Goal: Contribute content: Add original content to the website for others to see

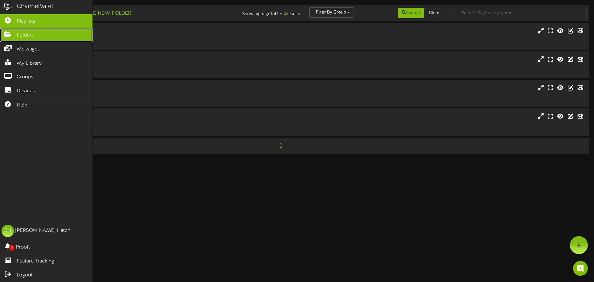
drag, startPoint x: 11, startPoint y: 34, endPoint x: 4, endPoint y: 39, distance: 8.3
click at [11, 34] on icon at bounding box center [7, 33] width 15 height 5
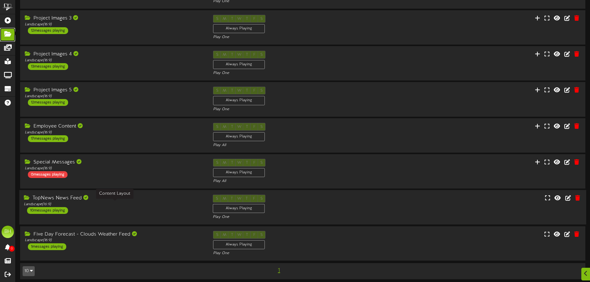
scroll to position [129, 0]
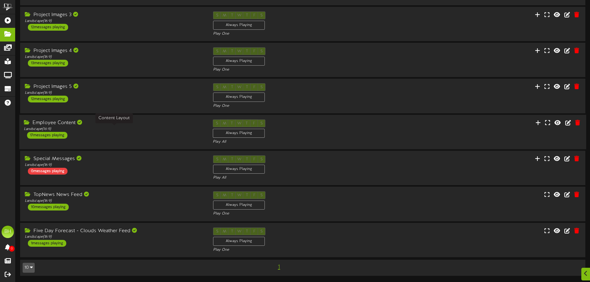
click at [134, 127] on div "Landscape ( 16:9 )" at bounding box center [114, 128] width 180 height 5
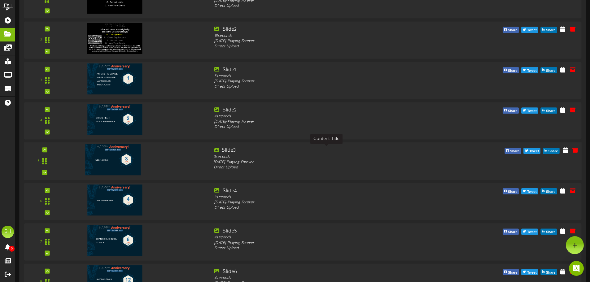
scroll to position [315, 0]
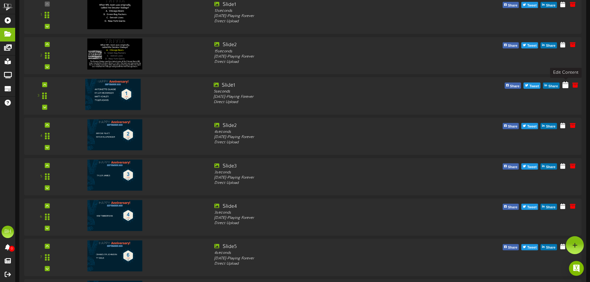
click at [563, 87] on icon at bounding box center [565, 84] width 6 height 7
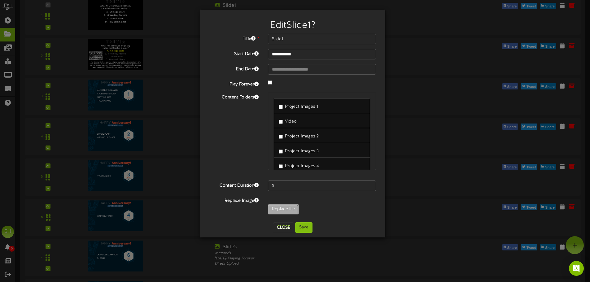
type input "**********"
click at [301, 228] on button "Save" at bounding box center [303, 227] width 17 height 11
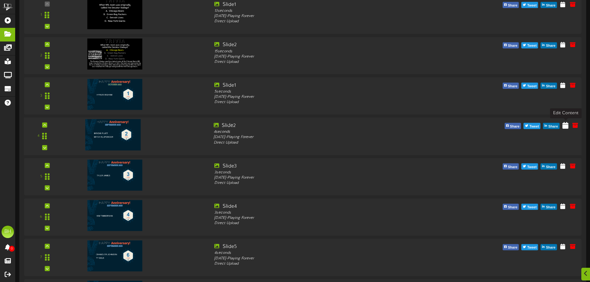
click at [564, 127] on icon at bounding box center [565, 125] width 6 height 7
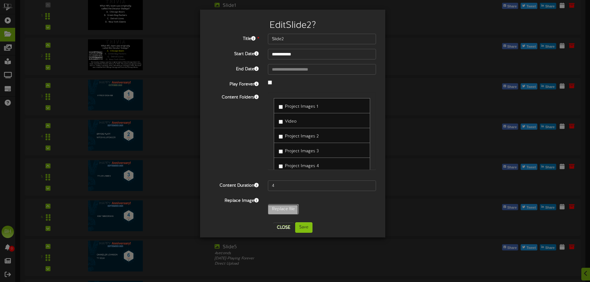
type input "**********"
click at [304, 231] on button "Save" at bounding box center [303, 227] width 17 height 11
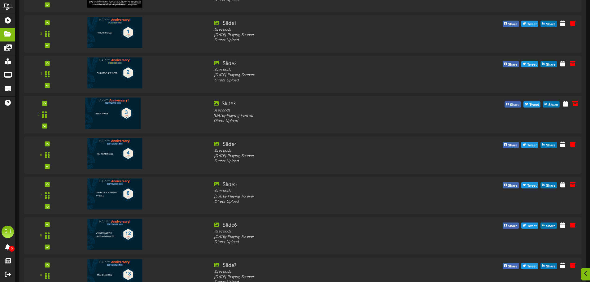
scroll to position [407, 0]
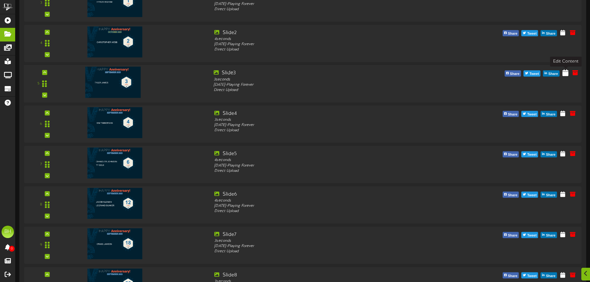
click at [564, 75] on icon at bounding box center [565, 72] width 6 height 7
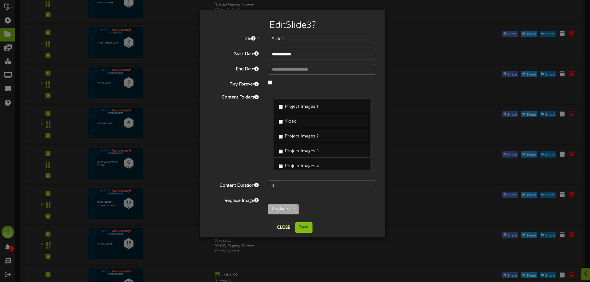
type input "**********"
click at [303, 229] on button "Save" at bounding box center [303, 227] width 17 height 11
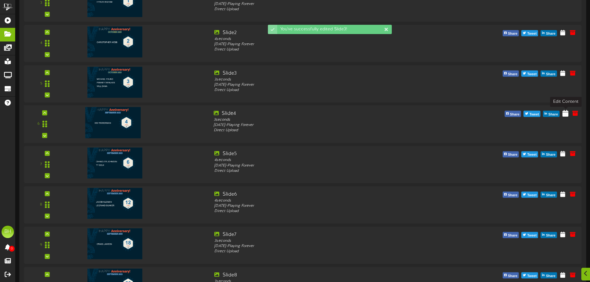
click at [565, 116] on icon at bounding box center [565, 113] width 6 height 7
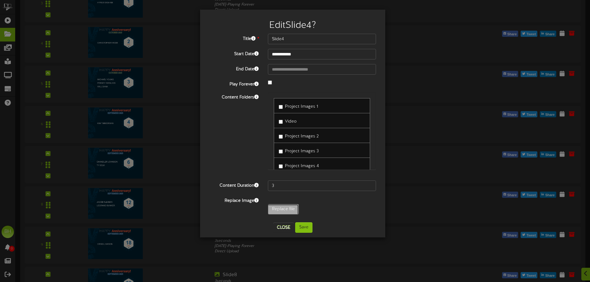
type input "**********"
click at [305, 228] on button "Save" at bounding box center [303, 227] width 17 height 11
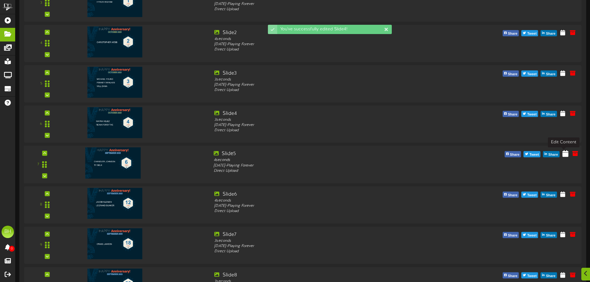
click at [565, 156] on icon at bounding box center [565, 153] width 6 height 7
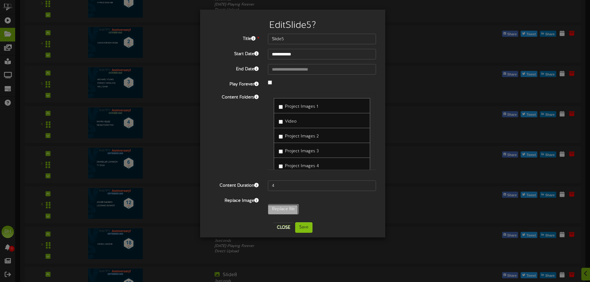
type input "**********"
click at [306, 228] on button "Save" at bounding box center [303, 227] width 17 height 11
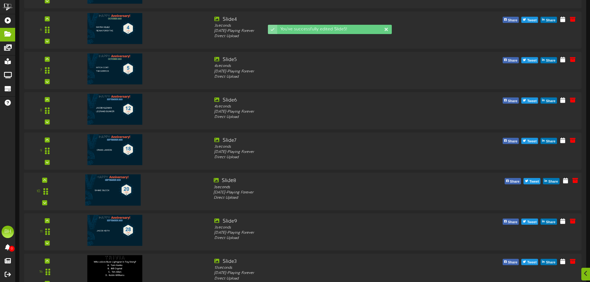
scroll to position [531, 0]
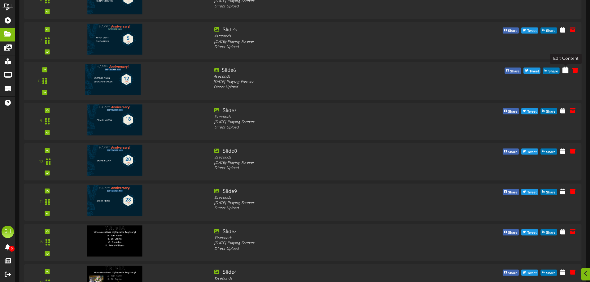
click at [564, 74] on button at bounding box center [565, 71] width 10 height 10
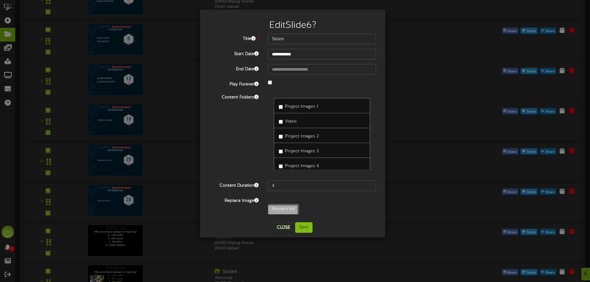
type input "**********"
click at [303, 227] on button "Save" at bounding box center [303, 227] width 17 height 11
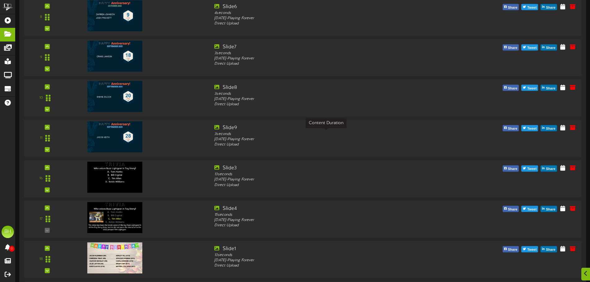
scroll to position [598, 0]
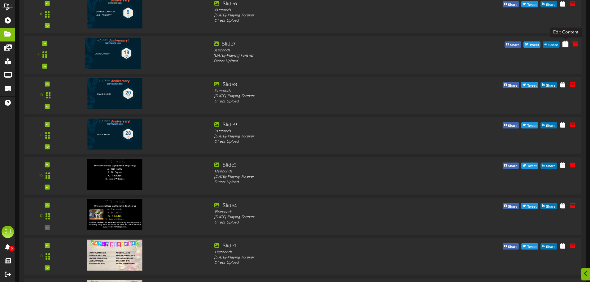
click at [565, 46] on icon at bounding box center [565, 43] width 6 height 7
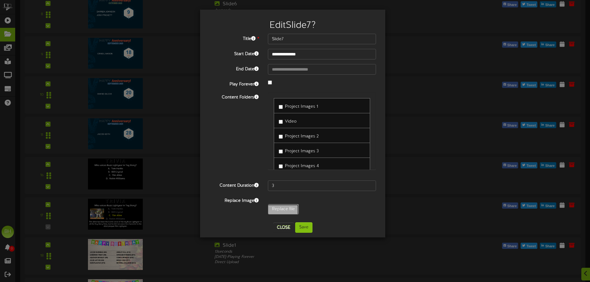
type input "**********"
click at [306, 225] on button "Save" at bounding box center [303, 227] width 17 height 11
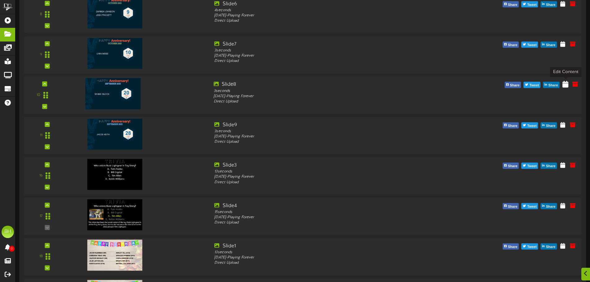
click at [564, 87] on icon at bounding box center [565, 83] width 6 height 7
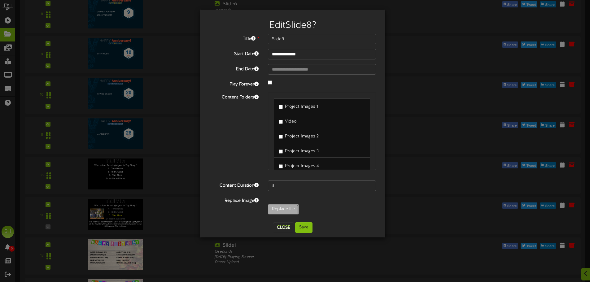
type input "**********"
click at [306, 228] on button "Save" at bounding box center [303, 227] width 17 height 11
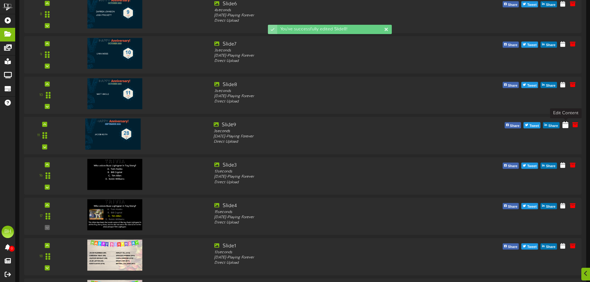
click at [565, 128] on icon at bounding box center [565, 124] width 6 height 7
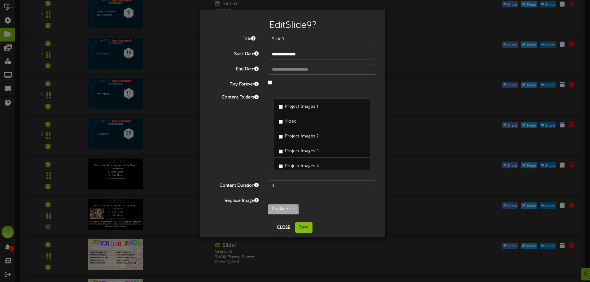
type input "**********"
click at [307, 226] on button "Save" at bounding box center [303, 227] width 17 height 11
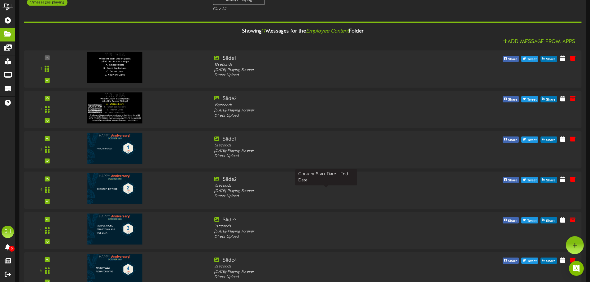
scroll to position [257, 0]
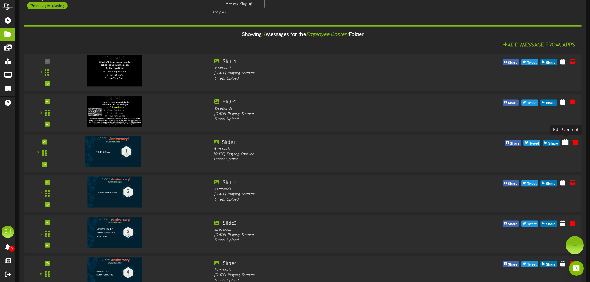
drag, startPoint x: 566, startPoint y: 143, endPoint x: 563, endPoint y: 142, distance: 3.3
click at [563, 142] on icon at bounding box center [565, 142] width 6 height 7
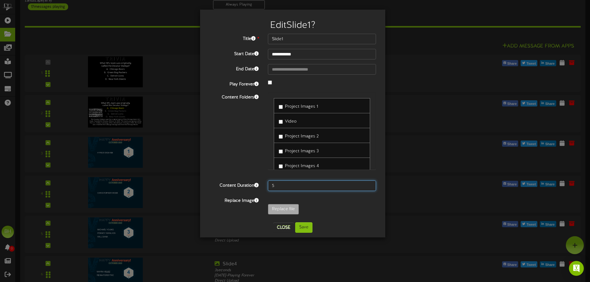
click at [277, 187] on input "5" at bounding box center [322, 185] width 108 height 11
type input "3"
click at [301, 227] on button "Save" at bounding box center [303, 227] width 17 height 11
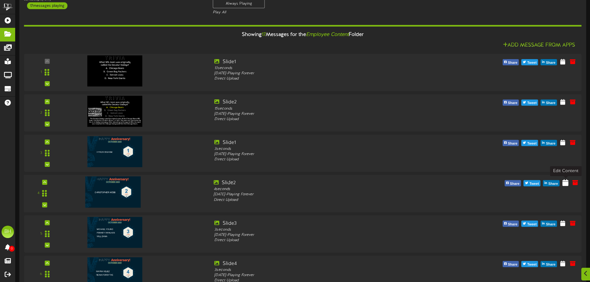
click at [563, 183] on icon at bounding box center [565, 182] width 6 height 7
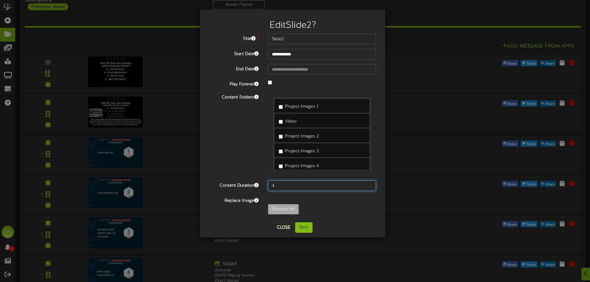
click at [282, 185] on input "4" at bounding box center [322, 185] width 108 height 11
type input "3"
drag, startPoint x: 307, startPoint y: 229, endPoint x: 300, endPoint y: 225, distance: 7.6
click at [307, 229] on button "Save" at bounding box center [303, 227] width 17 height 11
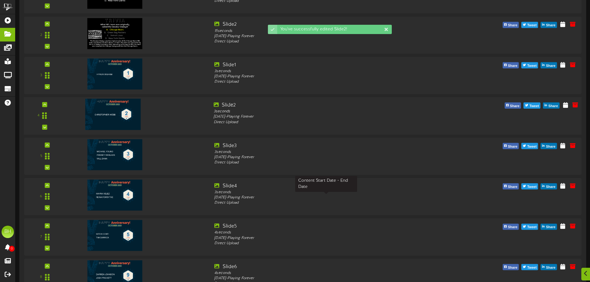
scroll to position [350, 0]
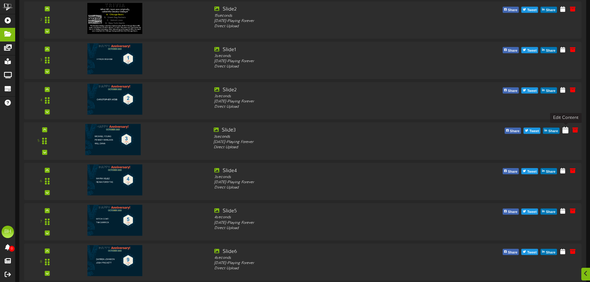
click at [566, 132] on icon at bounding box center [565, 129] width 6 height 7
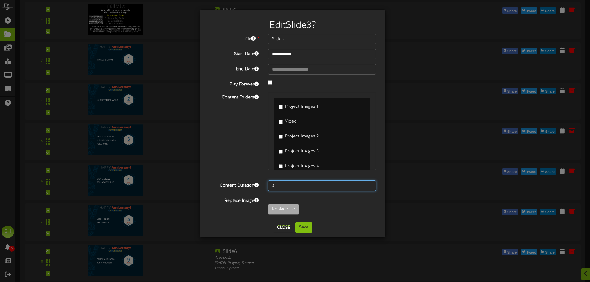
click at [280, 189] on input "3" at bounding box center [322, 185] width 108 height 11
type input "5"
click at [305, 230] on button "Save" at bounding box center [303, 227] width 17 height 11
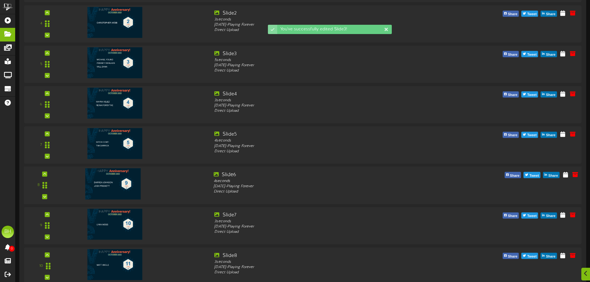
scroll to position [443, 0]
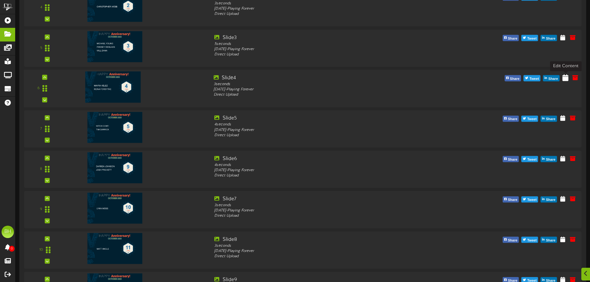
click at [565, 78] on icon at bounding box center [565, 77] width 6 height 7
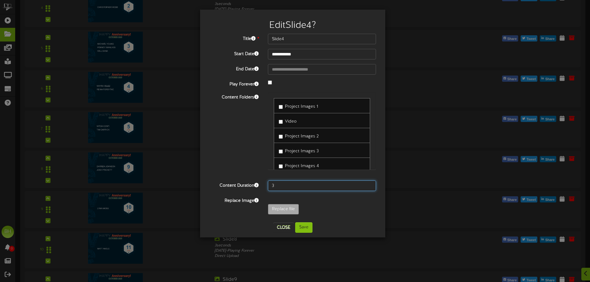
click at [283, 188] on input "3" at bounding box center [322, 185] width 108 height 11
type input "4"
click at [301, 229] on button "Save" at bounding box center [303, 227] width 17 height 11
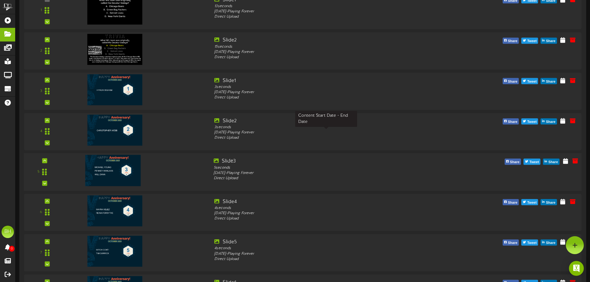
scroll to position [102, 0]
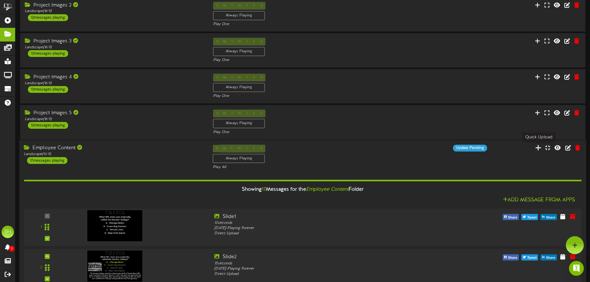
click at [539, 150] on icon at bounding box center [538, 147] width 6 height 7
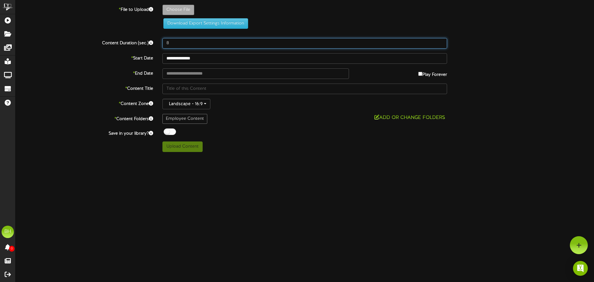
drag, startPoint x: 175, startPoint y: 44, endPoint x: 163, endPoint y: 46, distance: 12.2
click at [163, 46] on input "8" at bounding box center [305, 43] width 285 height 11
type input "3"
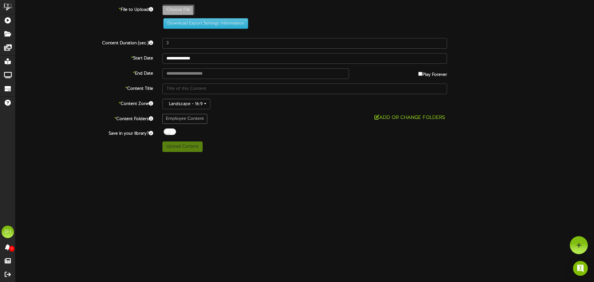
type input "**********"
type input "Slide10"
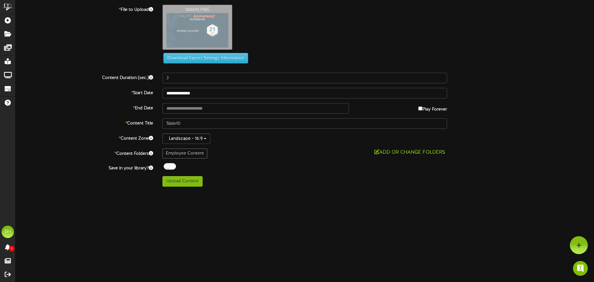
click at [165, 167] on div at bounding box center [170, 166] width 12 height 7
click at [172, 183] on button "Upload Content" at bounding box center [183, 181] width 40 height 11
type input "**********"
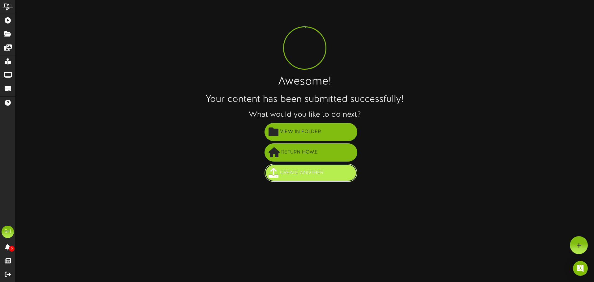
click at [310, 174] on span "Create Another" at bounding box center [302, 173] width 46 height 10
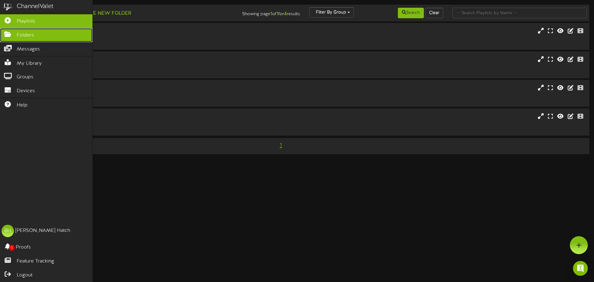
click at [33, 37] on span "Folders" at bounding box center [25, 35] width 17 height 7
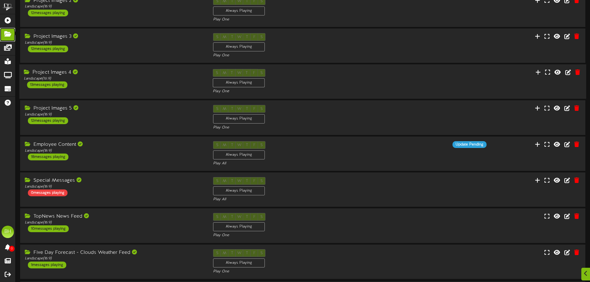
scroll to position [129, 0]
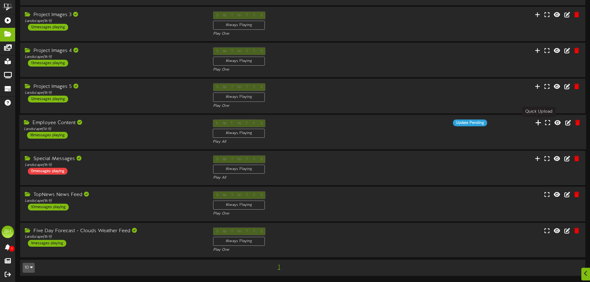
click at [541, 122] on icon at bounding box center [538, 122] width 6 height 7
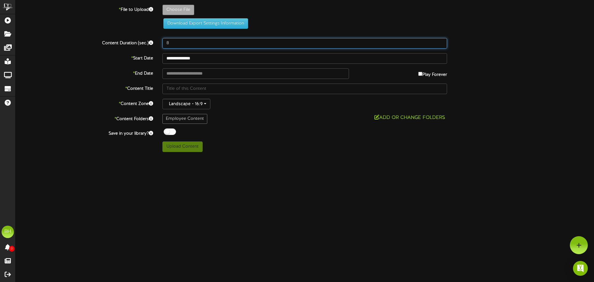
drag, startPoint x: 178, startPoint y: 43, endPoint x: 166, endPoint y: 46, distance: 12.6
click at [166, 46] on input "8" at bounding box center [305, 43] width 285 height 11
type input "3"
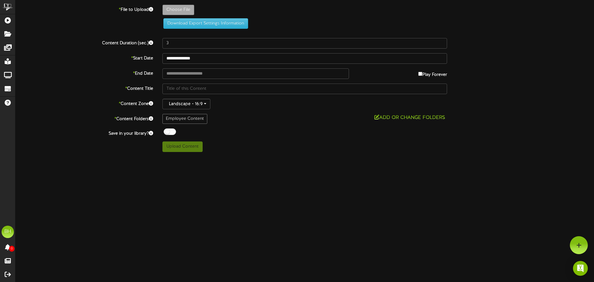
click at [167, 131] on div at bounding box center [170, 131] width 12 height 7
type input "**********"
type input "Slide11"
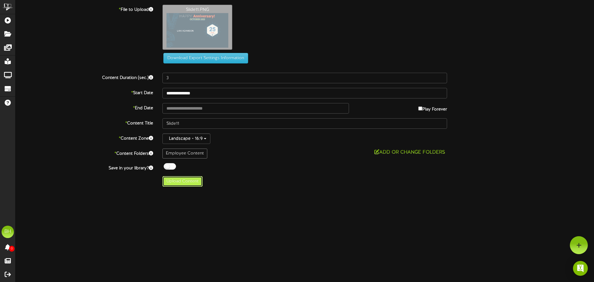
click at [180, 182] on button "Upload Content" at bounding box center [183, 181] width 40 height 11
type input "**********"
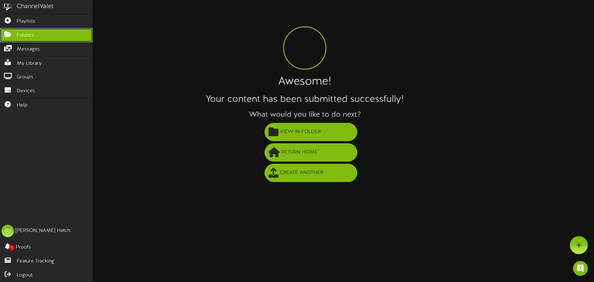
click at [21, 35] on span "Folders" at bounding box center [25, 35] width 17 height 7
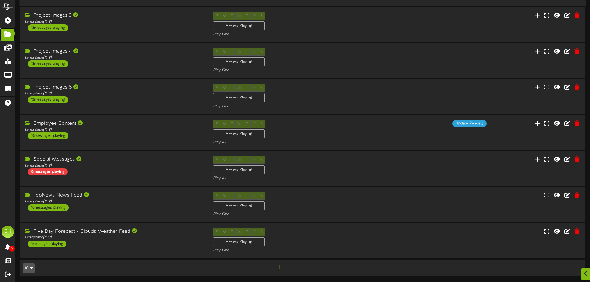
scroll to position [129, 0]
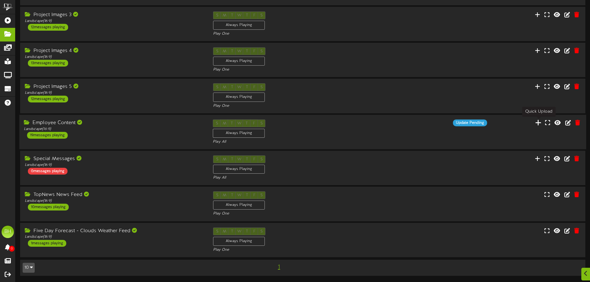
click at [539, 123] on icon at bounding box center [538, 122] width 6 height 7
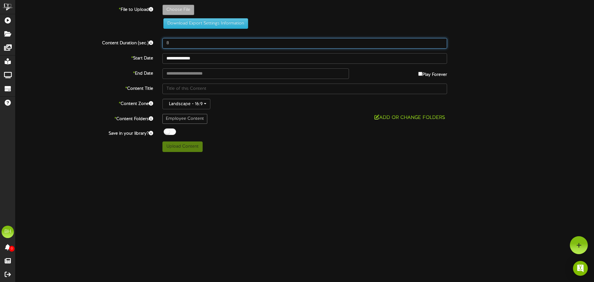
drag, startPoint x: 172, startPoint y: 42, endPoint x: 166, endPoint y: 44, distance: 6.6
click at [166, 44] on input "8" at bounding box center [305, 43] width 285 height 11
type input "3"
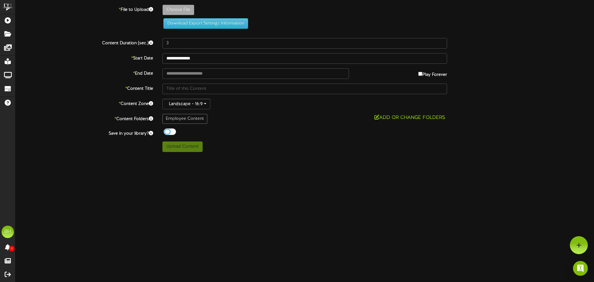
click at [167, 132] on div at bounding box center [170, 131] width 12 height 7
type input "**********"
type input "Slide12"
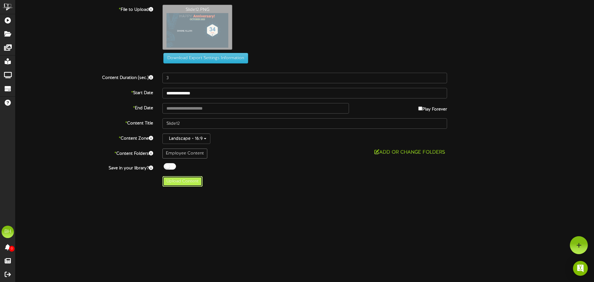
click at [176, 182] on button "Upload Content" at bounding box center [183, 181] width 40 height 11
type input "**********"
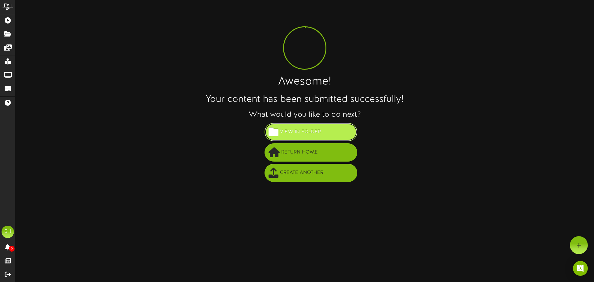
click at [301, 131] on span "View in Folder" at bounding box center [301, 132] width 44 height 10
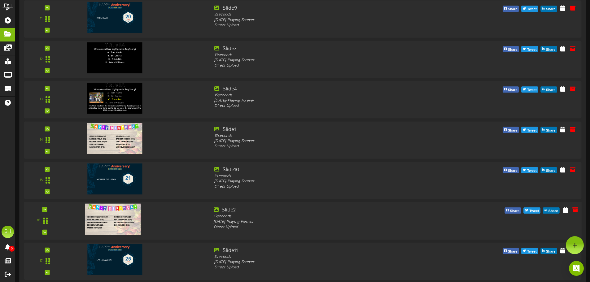
scroll to position [495, 0]
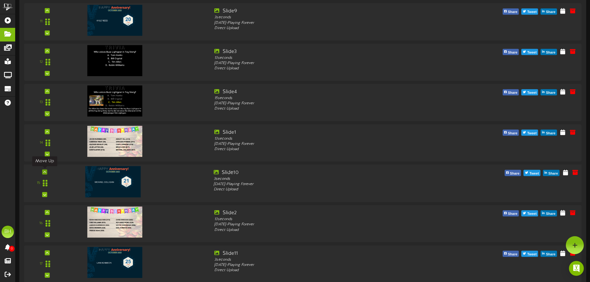
click at [44, 171] on icon at bounding box center [44, 171] width 3 height 3
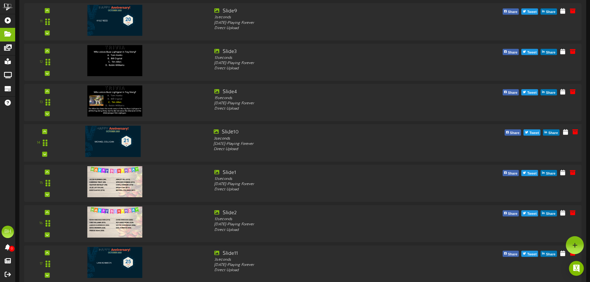
click at [42, 130] on div "14" at bounding box center [44, 143] width 37 height 28
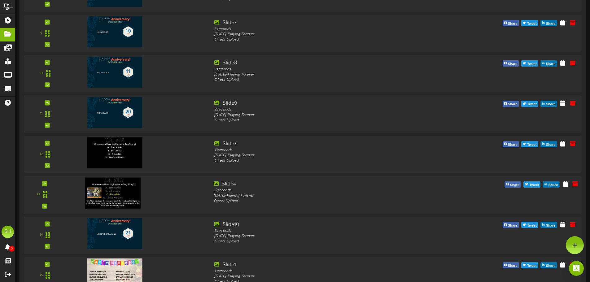
scroll to position [402, 0]
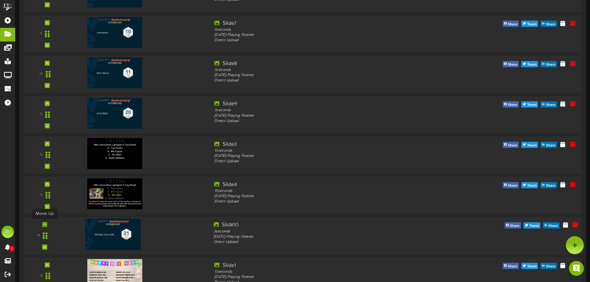
click at [44, 225] on icon at bounding box center [44, 224] width 3 height 3
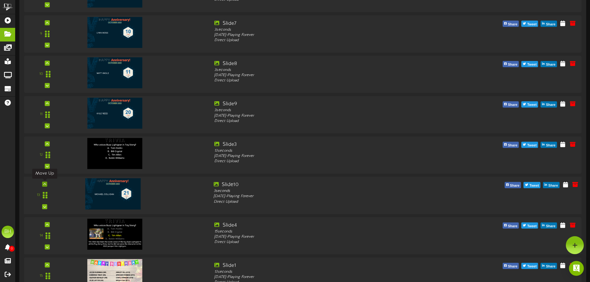
click at [46, 186] on div at bounding box center [44, 184] width 5 height 5
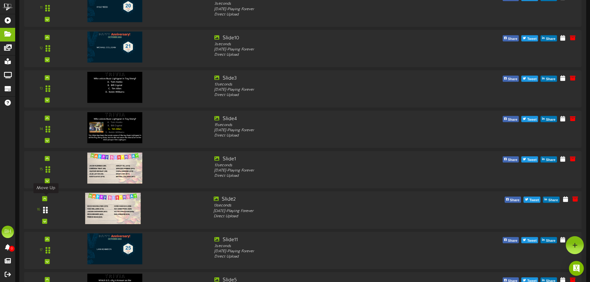
scroll to position [495, 0]
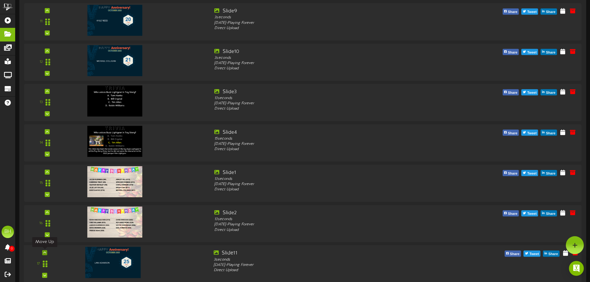
click at [44, 253] on icon at bounding box center [44, 252] width 3 height 3
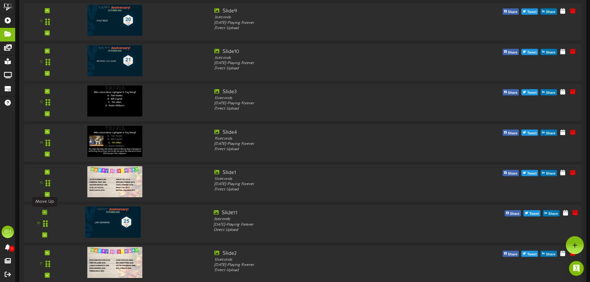
click at [44, 212] on icon at bounding box center [44, 212] width 3 height 3
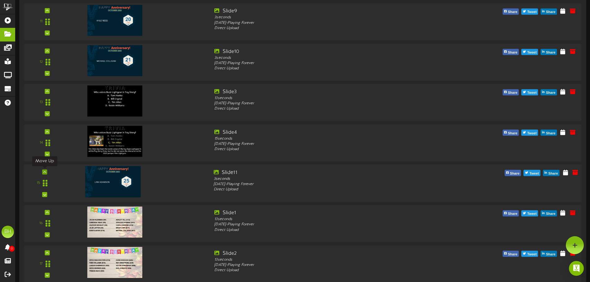
click at [43, 171] on icon at bounding box center [44, 171] width 3 height 3
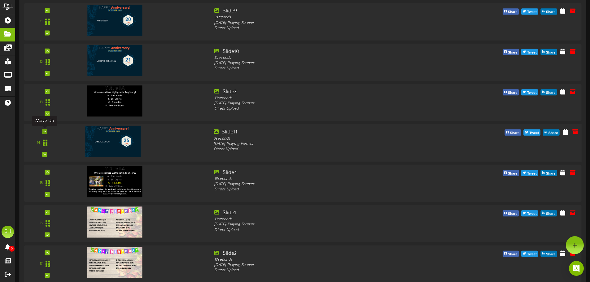
click at [43, 132] on icon at bounding box center [44, 131] width 3 height 3
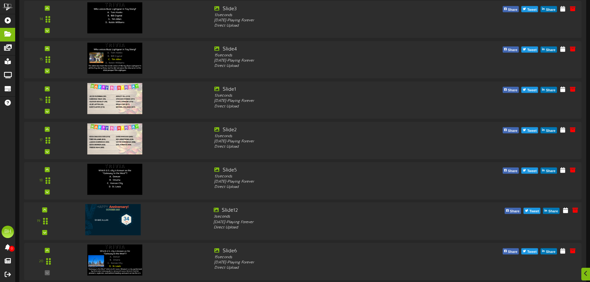
scroll to position [619, 0]
click at [45, 209] on icon at bounding box center [44, 209] width 3 height 3
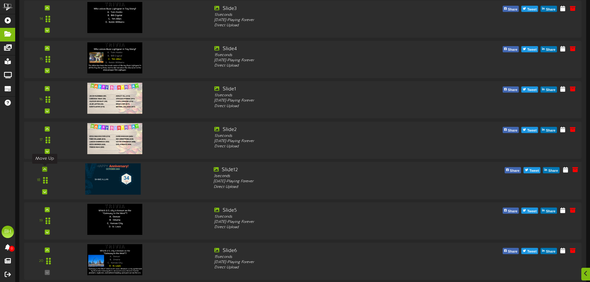
click at [45, 171] on div at bounding box center [44, 169] width 5 height 5
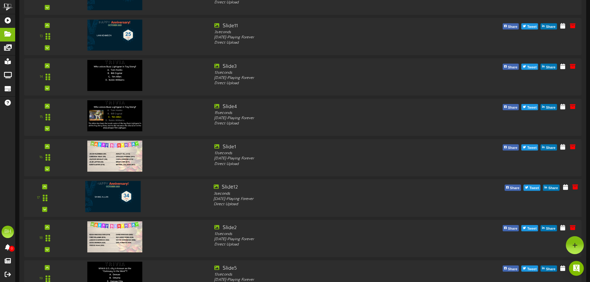
scroll to position [557, 0]
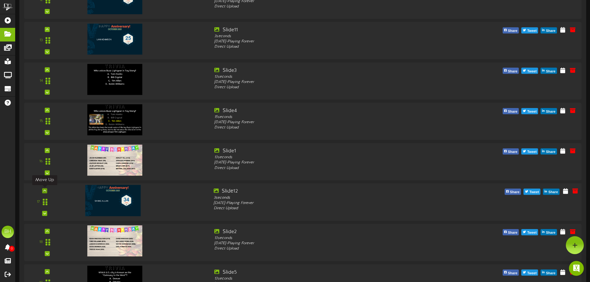
click at [44, 192] on icon at bounding box center [44, 190] width 3 height 3
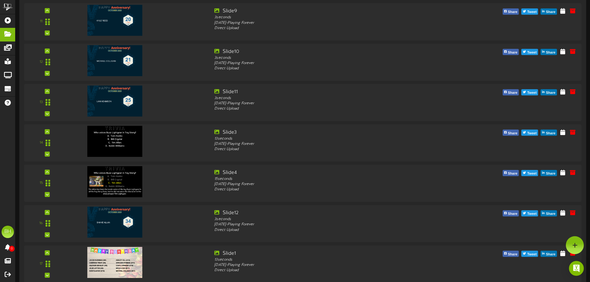
scroll to position [464, 0]
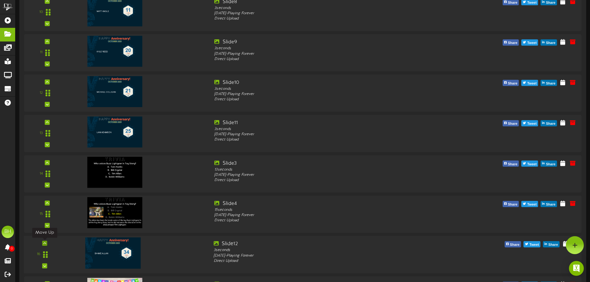
click at [43, 242] on icon at bounding box center [44, 243] width 3 height 3
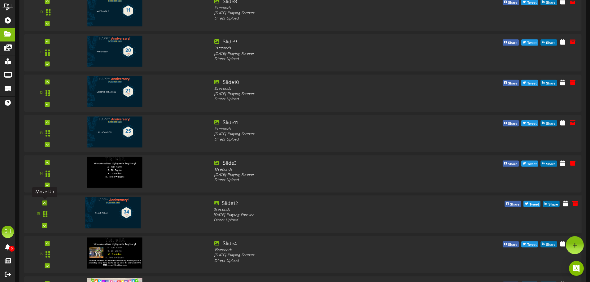
click at [45, 203] on icon at bounding box center [44, 202] width 3 height 3
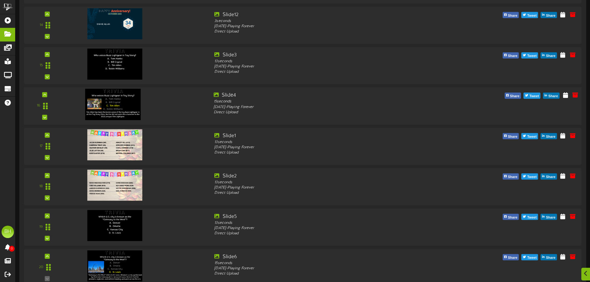
scroll to position [619, 0]
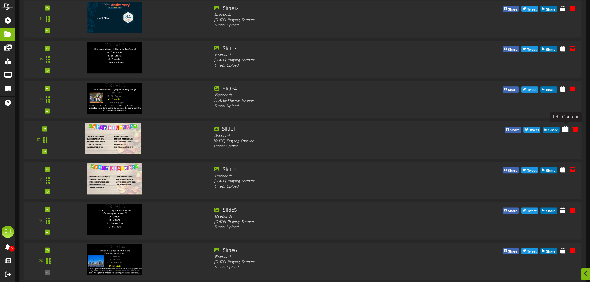
click at [567, 131] on icon at bounding box center [565, 129] width 6 height 7
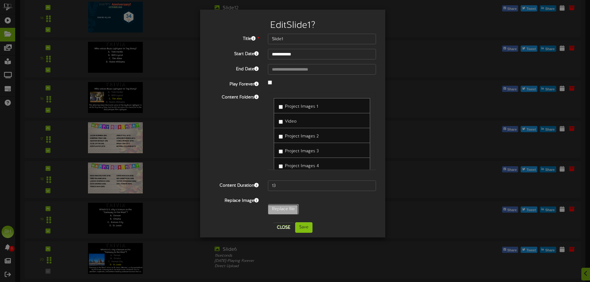
type input "**********"
click at [306, 228] on button "Save" at bounding box center [303, 227] width 17 height 11
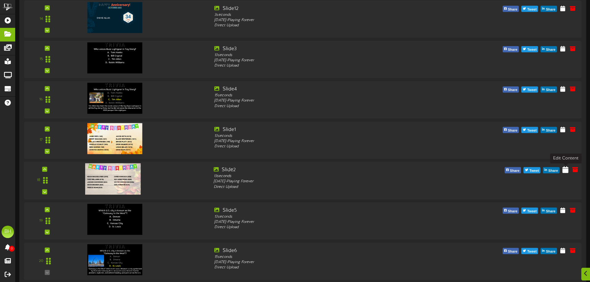
click at [565, 170] on icon at bounding box center [565, 169] width 6 height 7
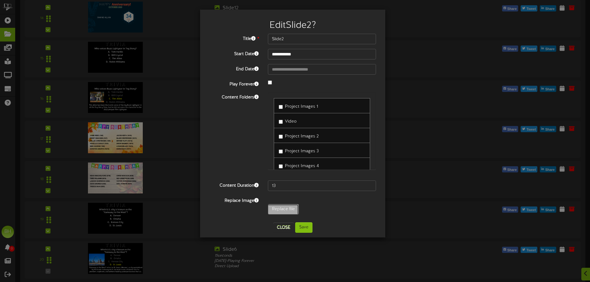
type input "**********"
click at [303, 228] on button "Save" at bounding box center [303, 227] width 17 height 11
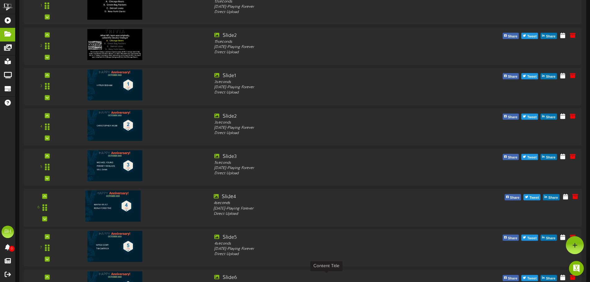
scroll to position [0, 0]
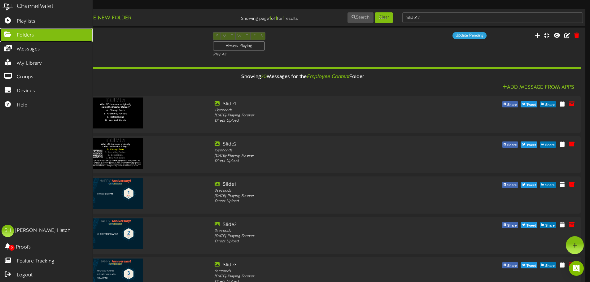
click at [30, 34] on span "Folders" at bounding box center [25, 35] width 17 height 7
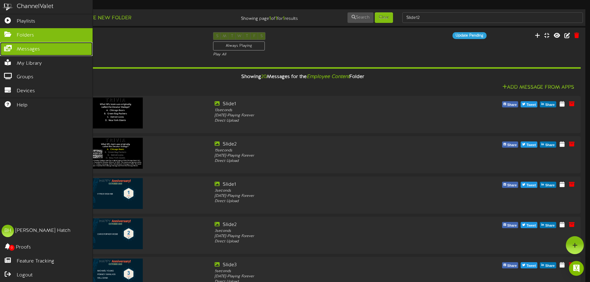
click at [30, 49] on span "Messages" at bounding box center [28, 49] width 23 height 7
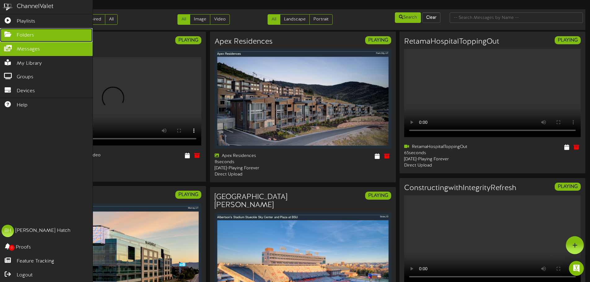
click at [31, 36] on span "Folders" at bounding box center [25, 35] width 17 height 7
